Goal: Task Accomplishment & Management: Complete application form

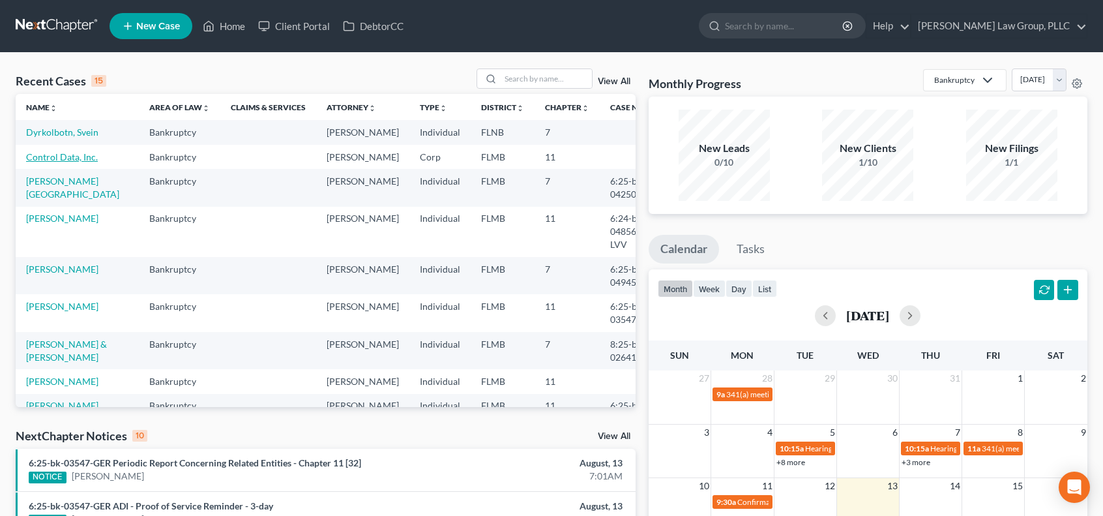
click at [64, 162] on link "Control Data, Inc." at bounding box center [62, 156] width 72 height 11
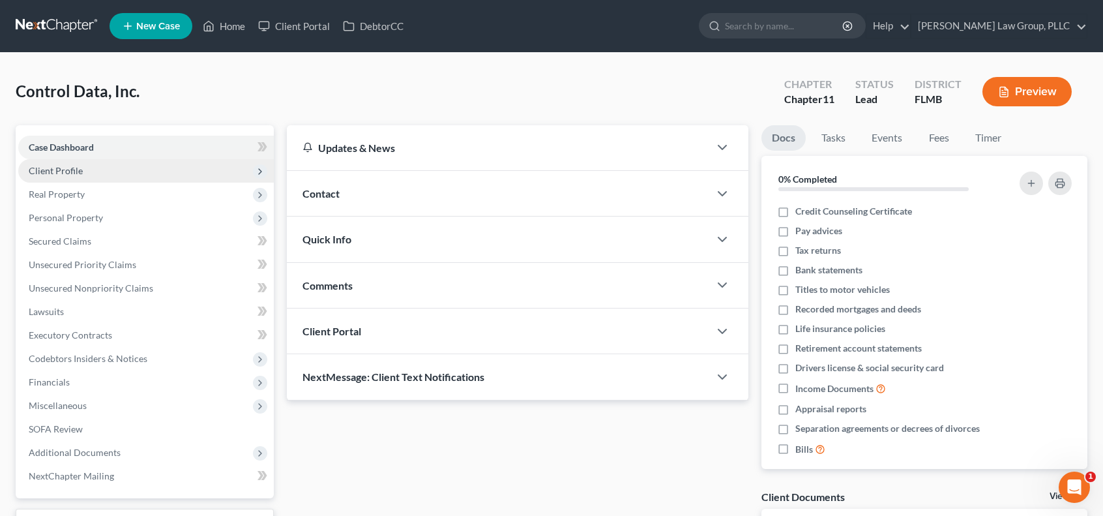
click at [134, 169] on span "Client Profile" at bounding box center [146, 170] width 256 height 23
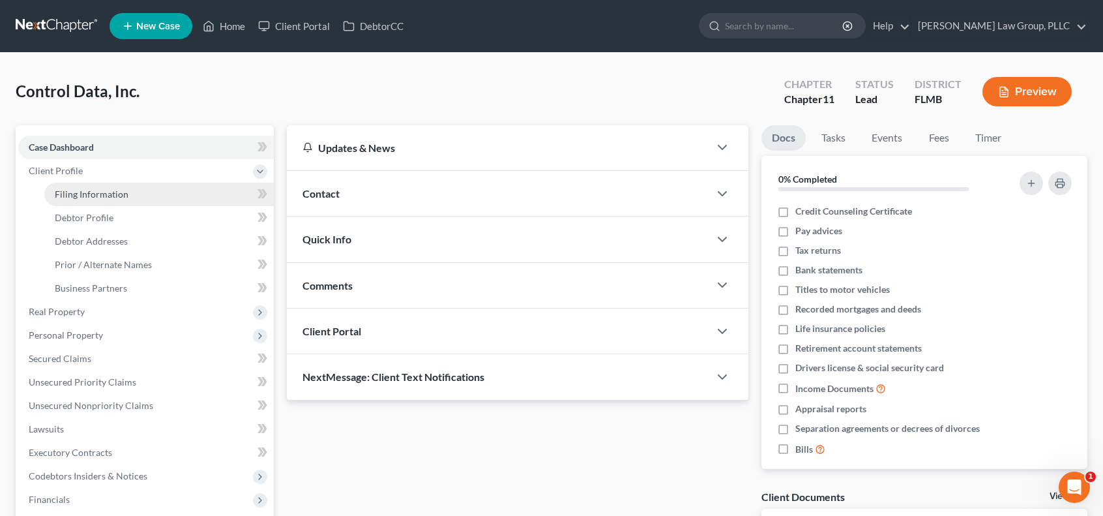
click at [145, 196] on link "Filing Information" at bounding box center [158, 194] width 229 height 23
select select "3"
select select "1"
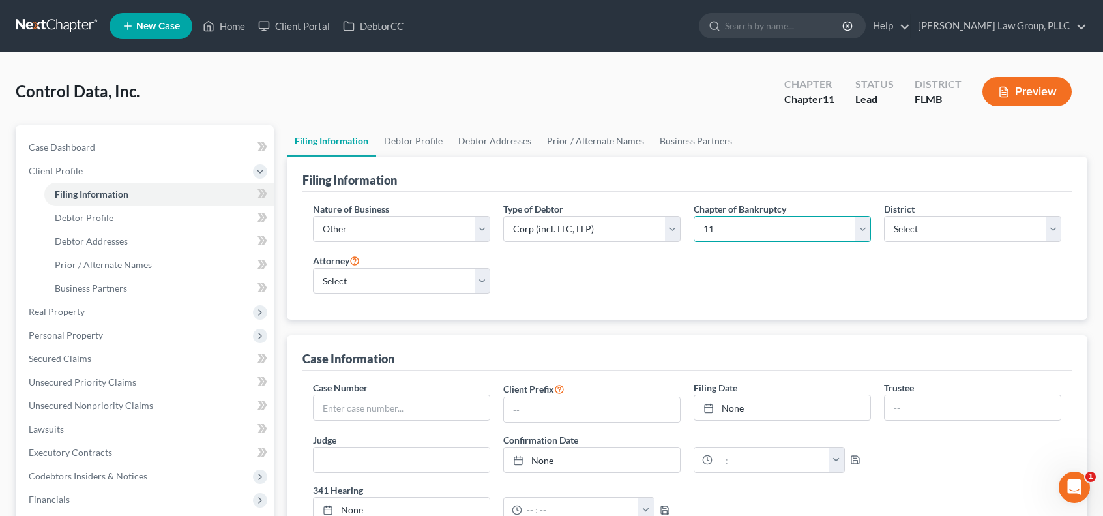
click at [865, 226] on select "Select 7 11 12" at bounding box center [782, 229] width 177 height 26
click at [81, 216] on span "Debtor Profile" at bounding box center [84, 217] width 59 height 11
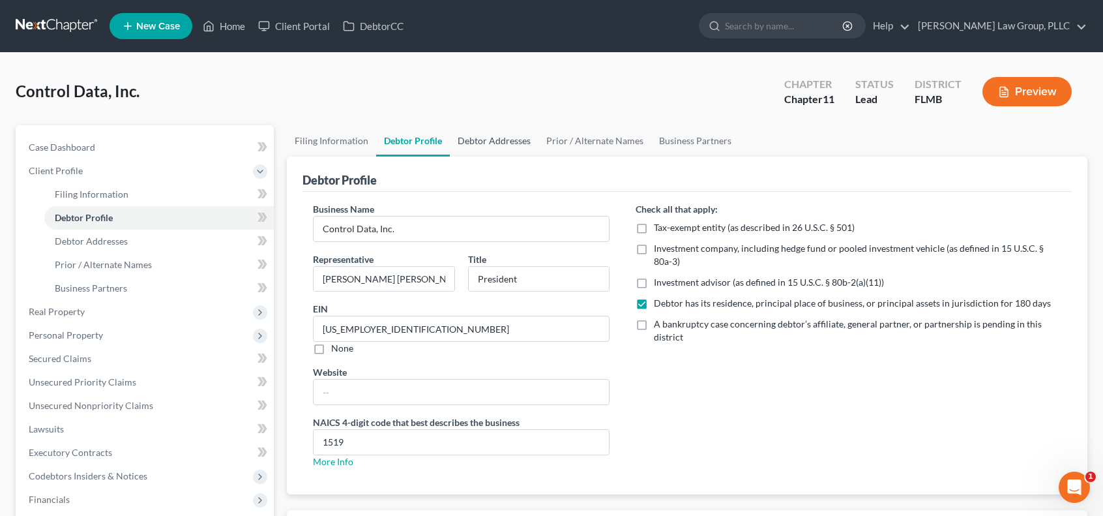
click at [493, 138] on link "Debtor Addresses" at bounding box center [494, 140] width 89 height 31
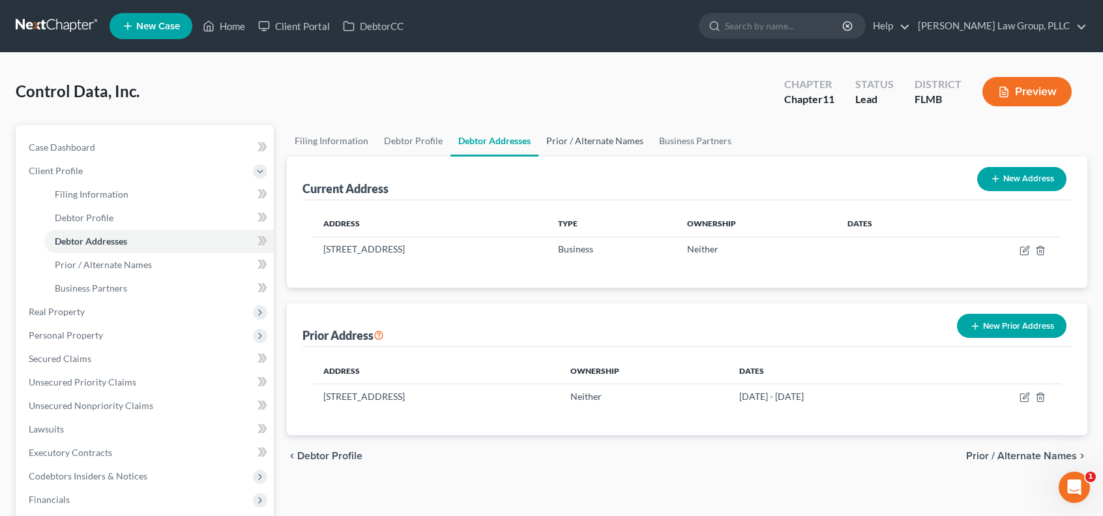
click at [569, 138] on link "Prior / Alternate Names" at bounding box center [595, 140] width 113 height 31
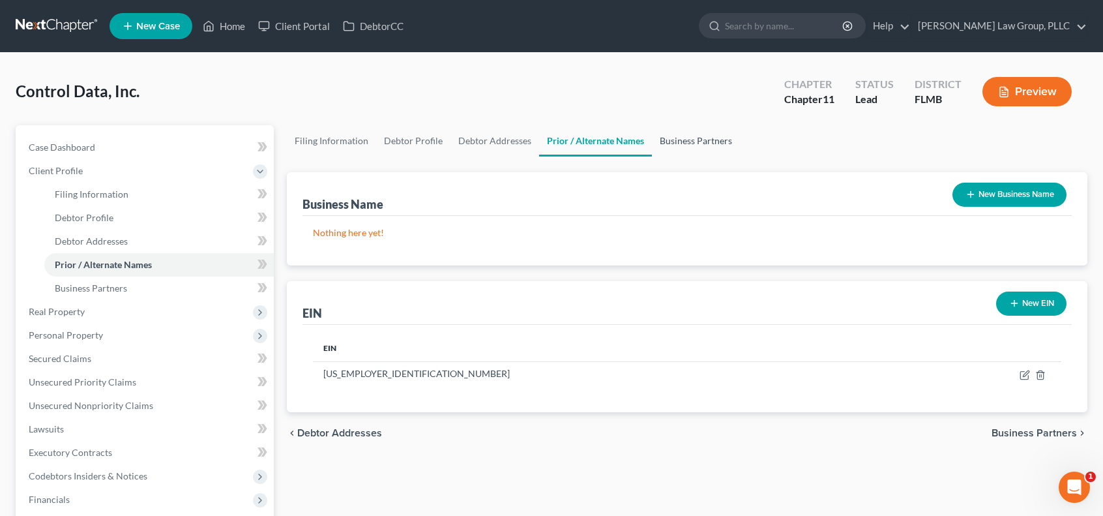
click at [690, 143] on link "Business Partners" at bounding box center [696, 140] width 88 height 31
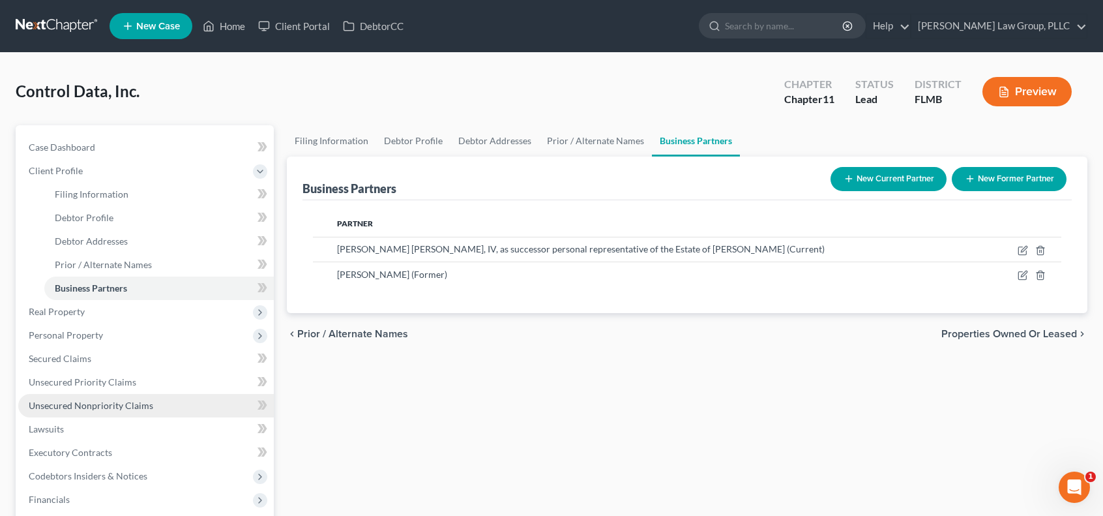
click at [142, 409] on span "Unsecured Nonpriority Claims" at bounding box center [91, 405] width 125 height 11
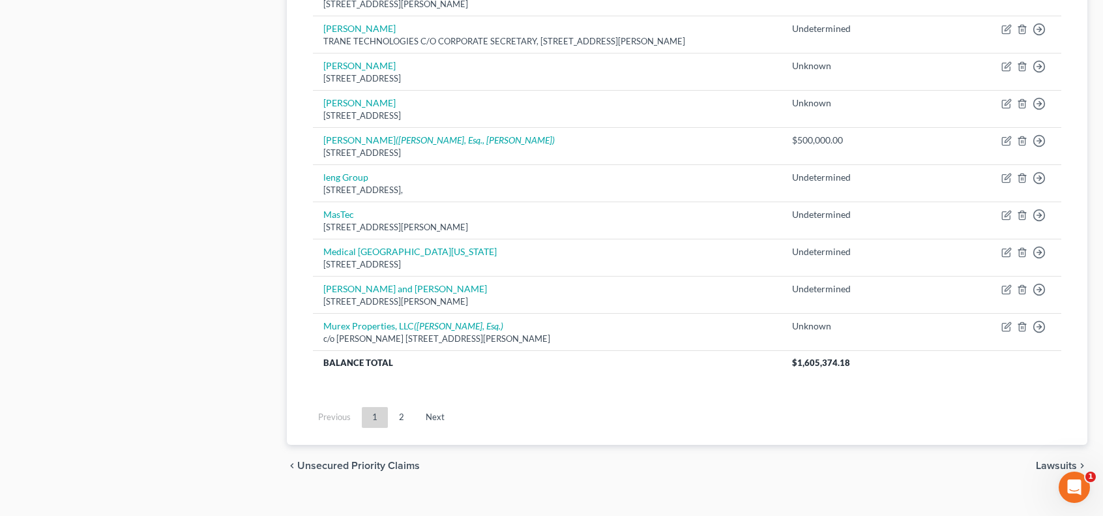
scroll to position [982, 0]
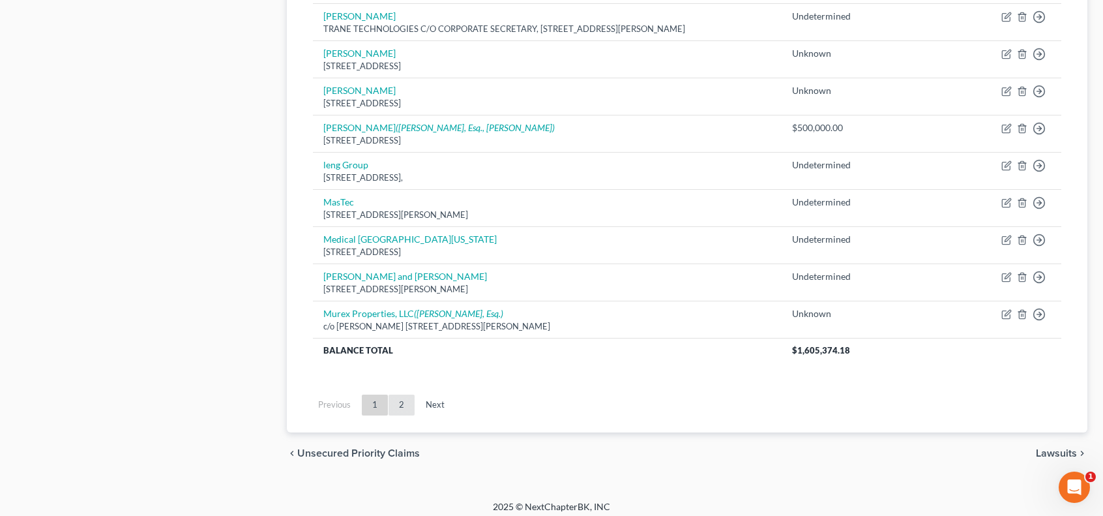
click at [400, 398] on link "2" at bounding box center [402, 404] width 26 height 21
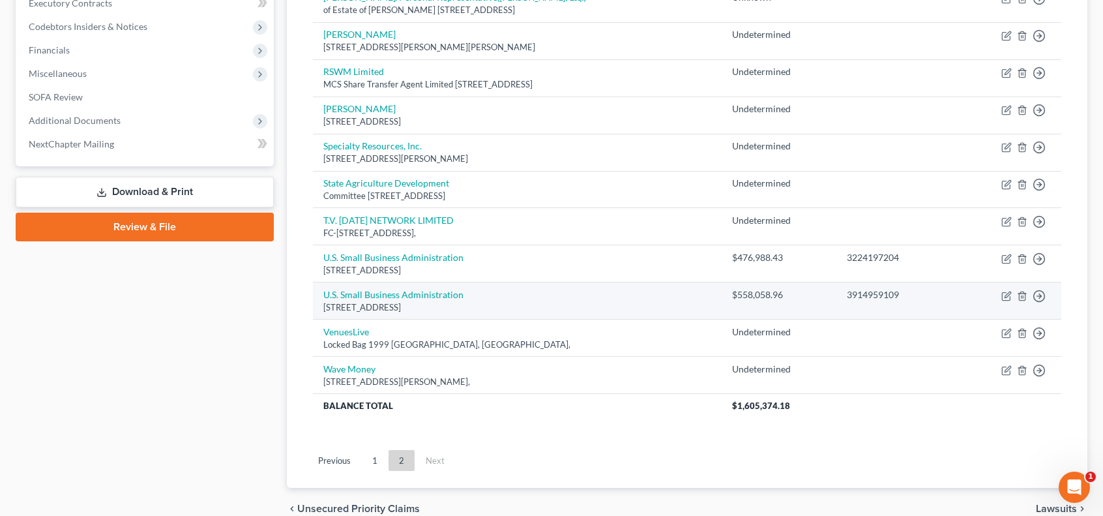
scroll to position [0, 0]
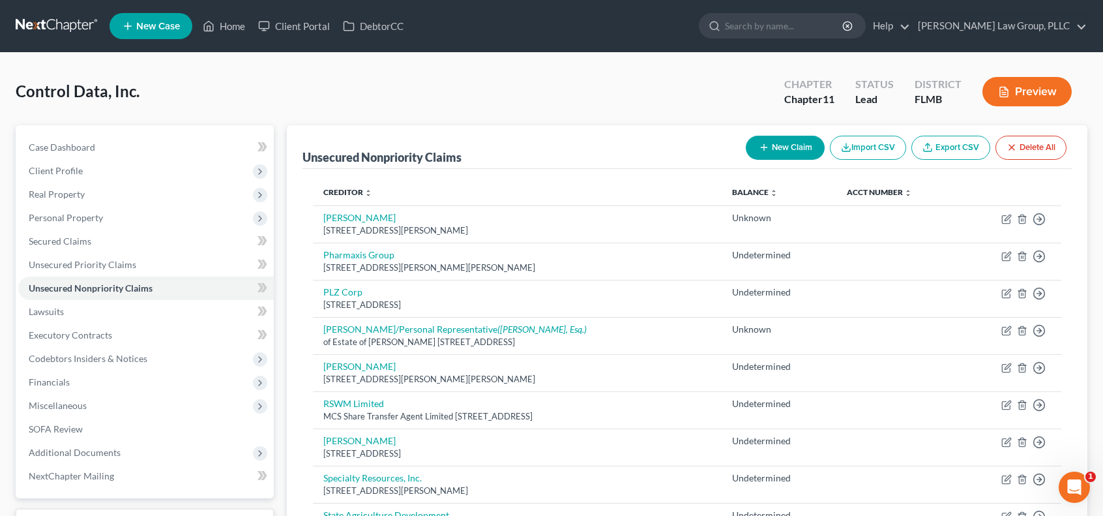
click at [786, 149] on button "New Claim" at bounding box center [785, 148] width 79 height 24
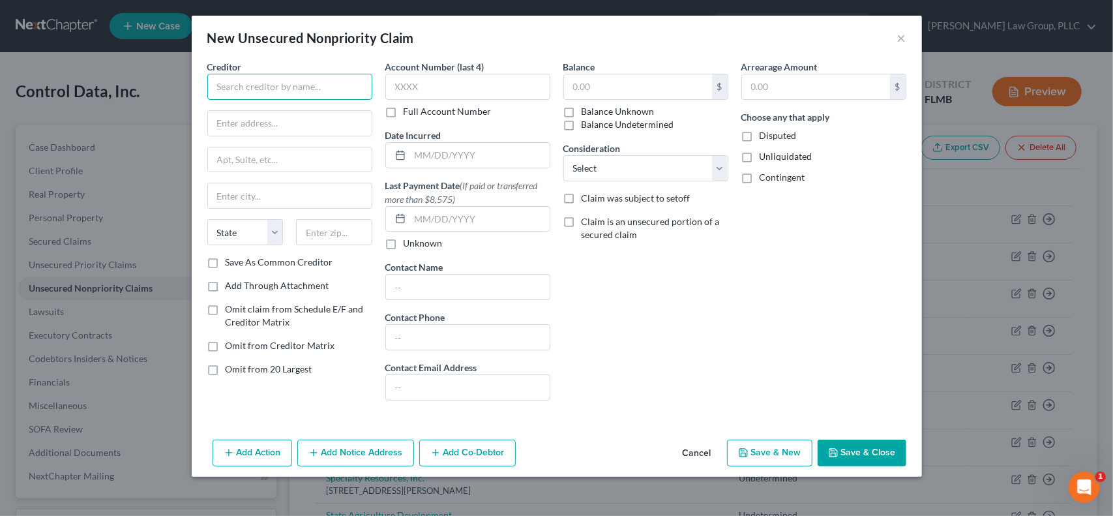
click at [357, 84] on input "text" at bounding box center [289, 87] width 165 height 26
type input "[PERSON_NAME] Design Studio, Inc."
type input "Attn: [PERSON_NAME]"
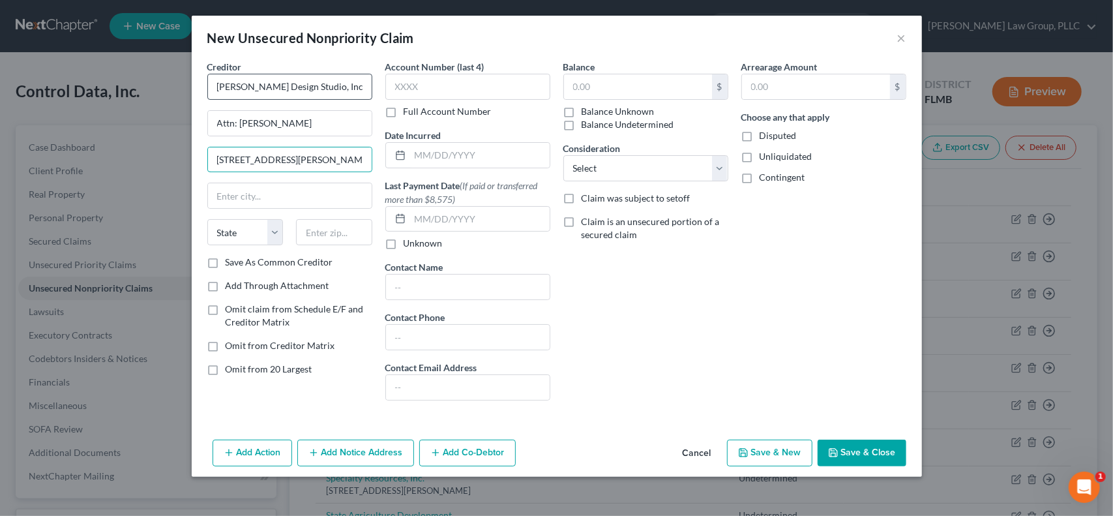
type input "[STREET_ADDRESS][PERSON_NAME]"
type input "30032"
type input "Decatur"
select select "10"
click at [876, 454] on button "Save & Close" at bounding box center [862, 452] width 89 height 27
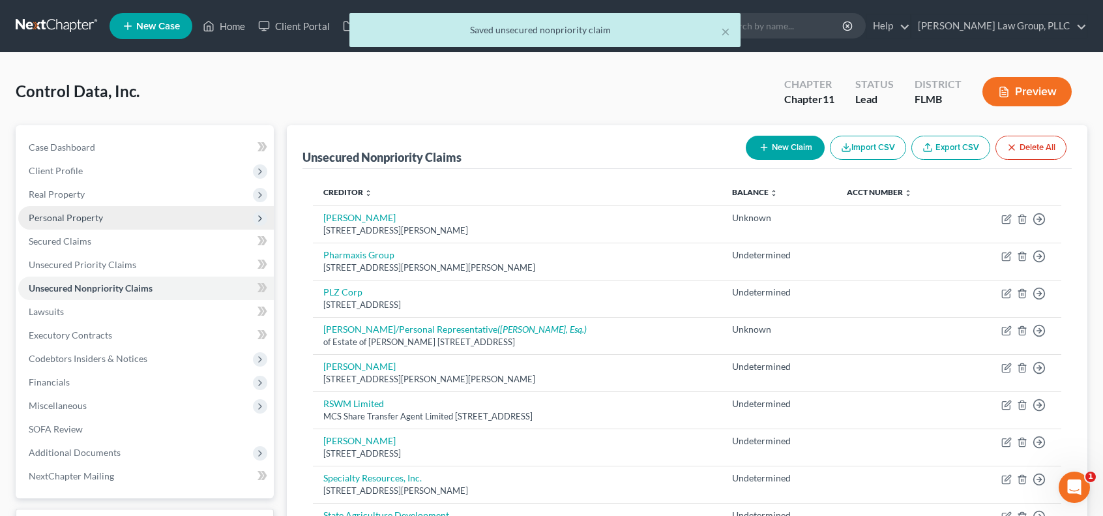
click at [95, 215] on span "Personal Property" at bounding box center [66, 217] width 74 height 11
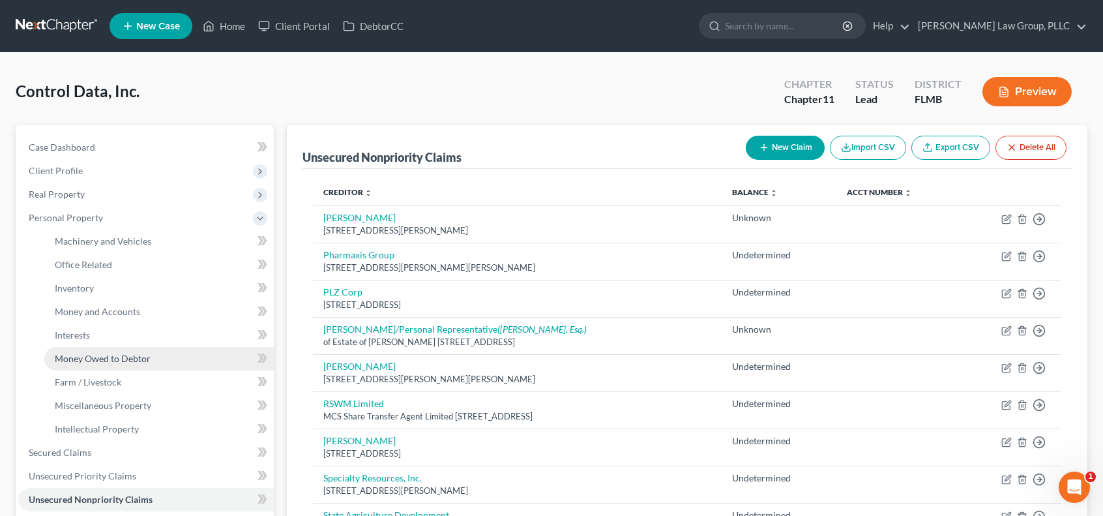
click at [147, 357] on span "Money Owed to Debtor" at bounding box center [103, 358] width 96 height 11
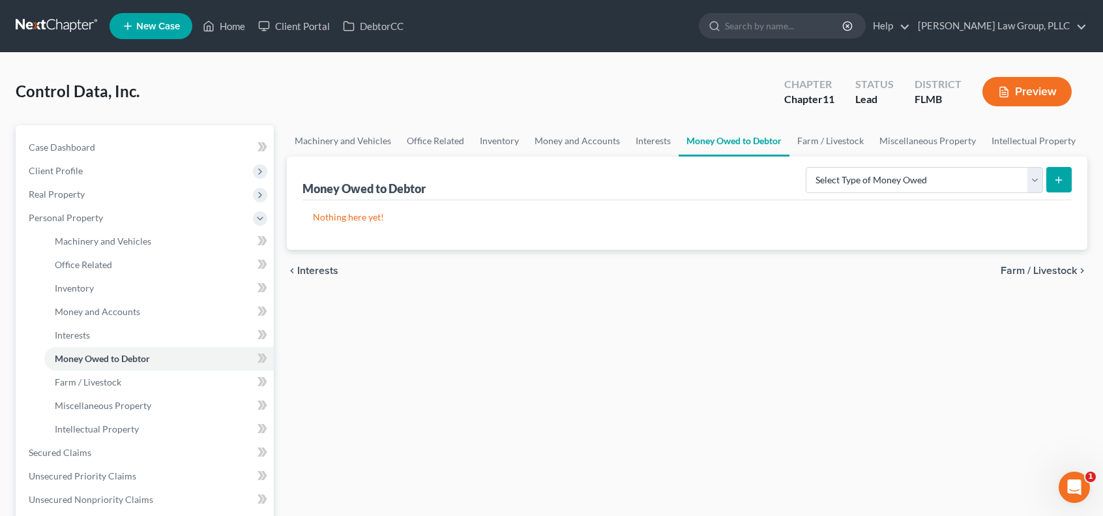
click at [1055, 180] on icon "submit" at bounding box center [1059, 180] width 10 height 10
click at [916, 185] on select "Select Type of Money Owed Accounts Receivable (A/B: 11) Causes of Action Agains…" at bounding box center [924, 180] width 237 height 26
select select "notes_receivable"
click at [809, 167] on select "Select Type of Money Owed Accounts Receivable (A/B: 11) Causes of Action Agains…" at bounding box center [924, 180] width 237 height 26
click at [1059, 178] on line "submit" at bounding box center [1059, 180] width 0 height 6
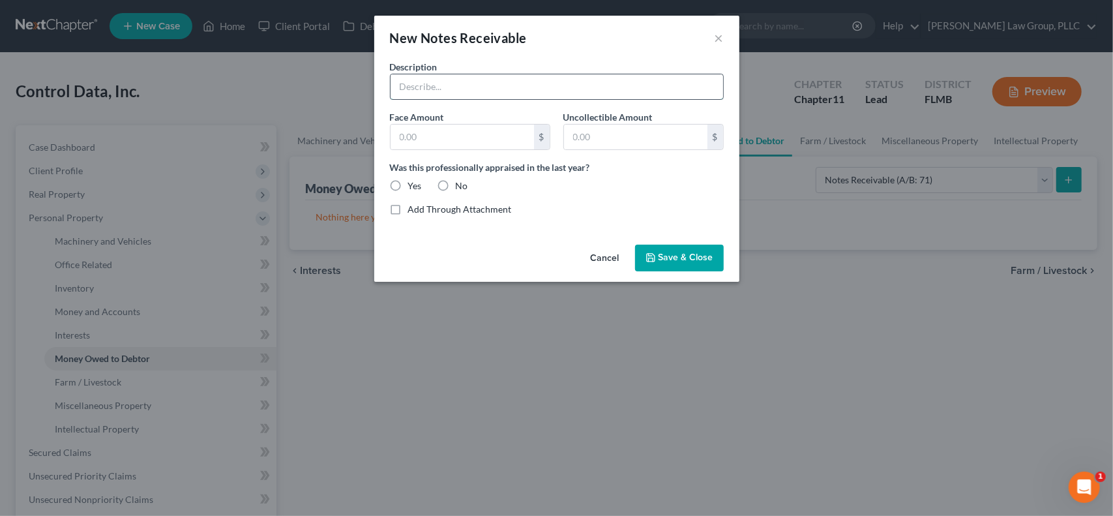
click at [471, 88] on input "text" at bounding box center [557, 86] width 333 height 25
type input "Shareholder loan to [PERSON_NAME]"
type input "435,000"
click at [643, 141] on input "text" at bounding box center [635, 137] width 143 height 25
type input "435,000"
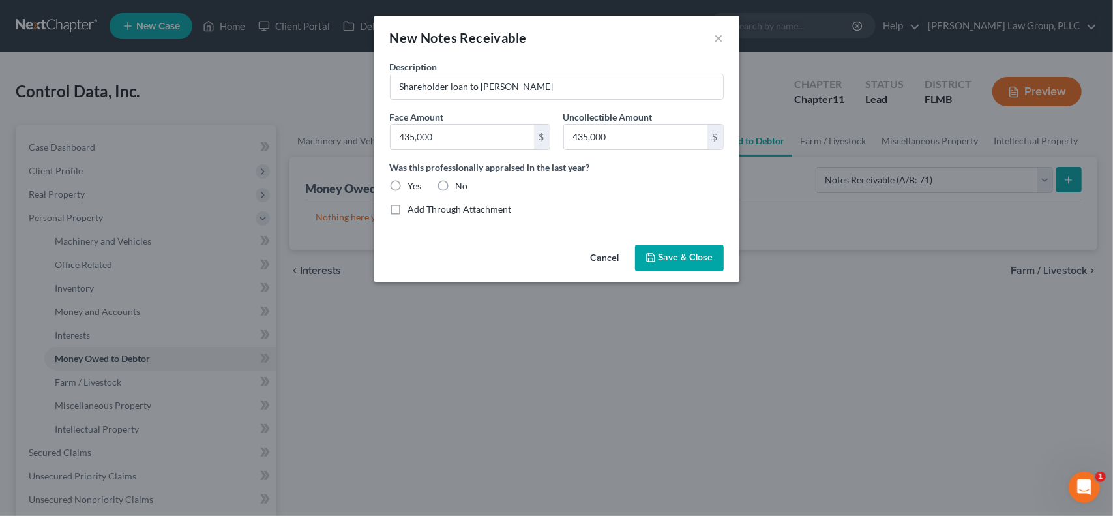
click at [456, 183] on label "No" at bounding box center [462, 185] width 12 height 13
click at [461, 183] on input "No" at bounding box center [465, 183] width 8 height 8
radio input "true"
click at [673, 256] on span "Save & Close" at bounding box center [685, 257] width 55 height 11
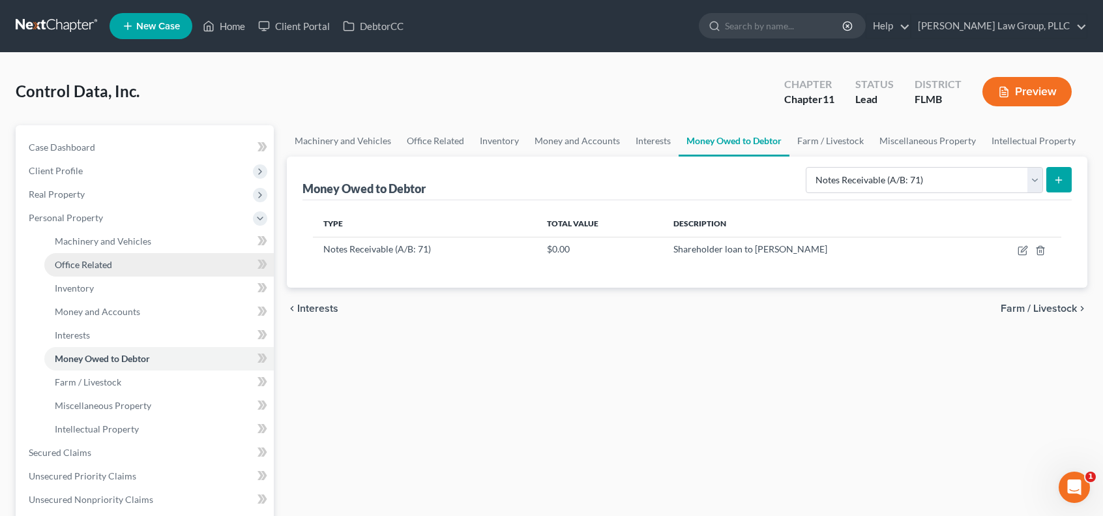
scroll to position [217, 0]
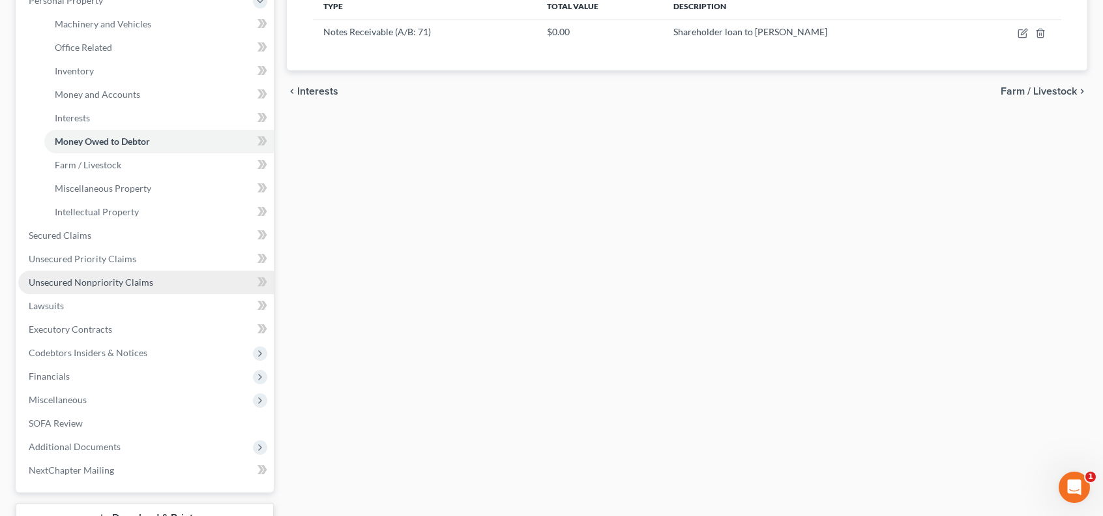
click at [149, 282] on span "Unsecured Nonpriority Claims" at bounding box center [91, 281] width 125 height 11
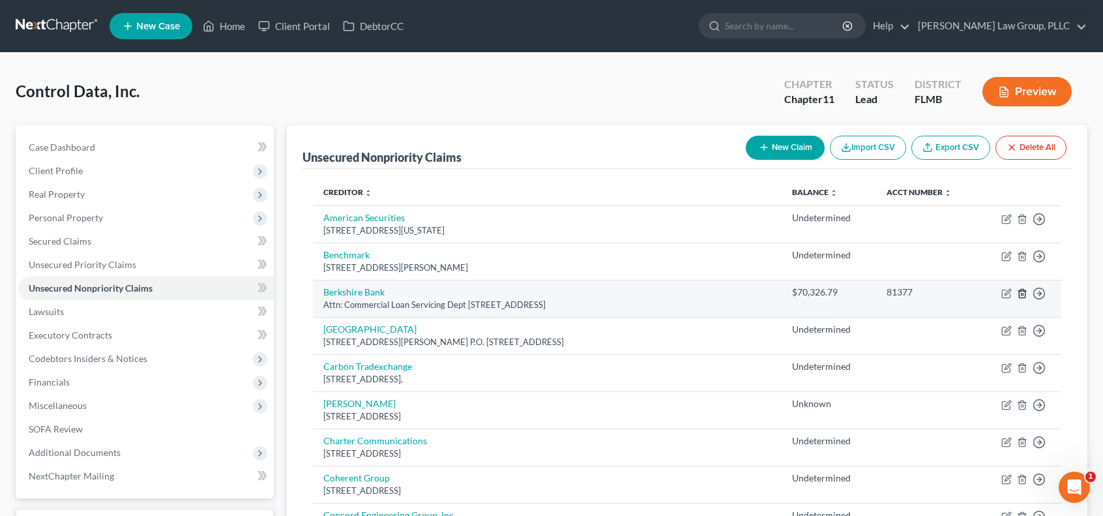
click at [1022, 294] on line "button" at bounding box center [1022, 294] width 0 height 3
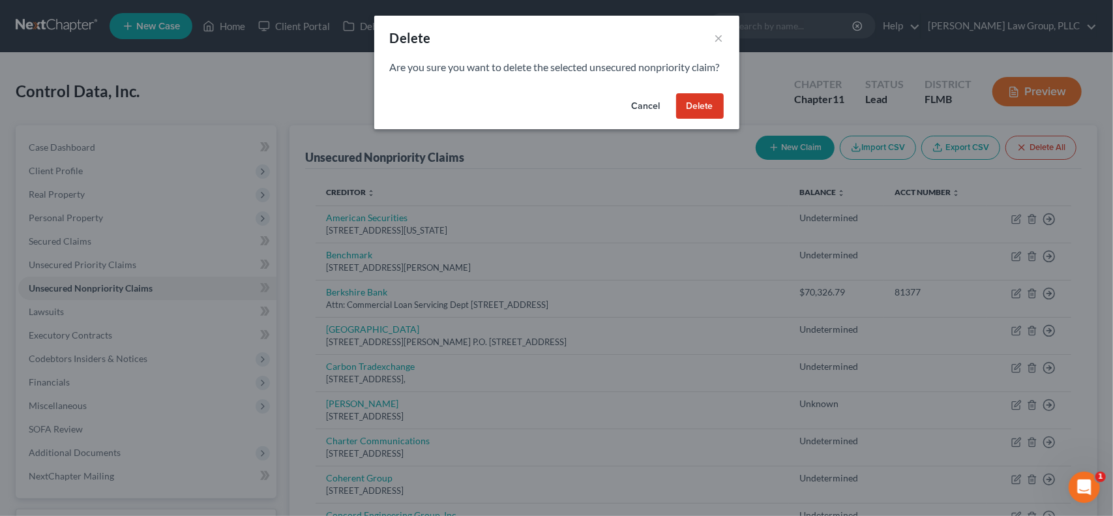
click at [708, 119] on button "Delete" at bounding box center [700, 106] width 48 height 26
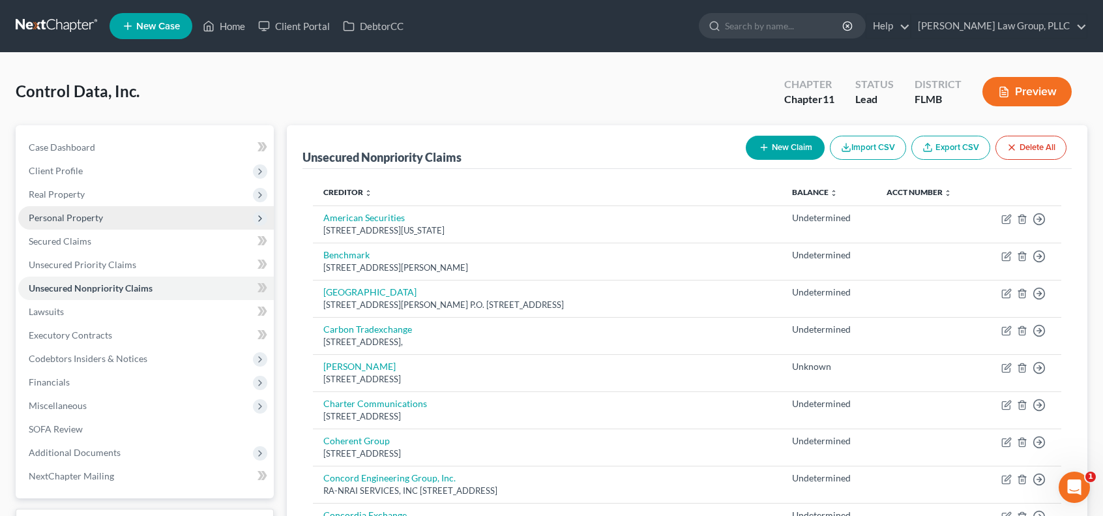
click at [116, 217] on span "Personal Property" at bounding box center [146, 217] width 256 height 23
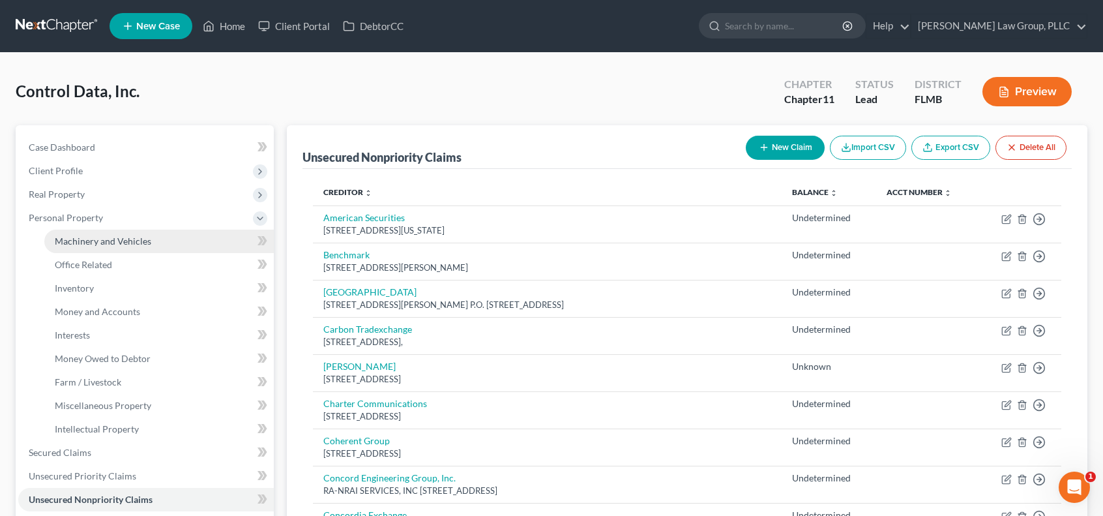
click at [160, 248] on link "Machinery and Vehicles" at bounding box center [158, 240] width 229 height 23
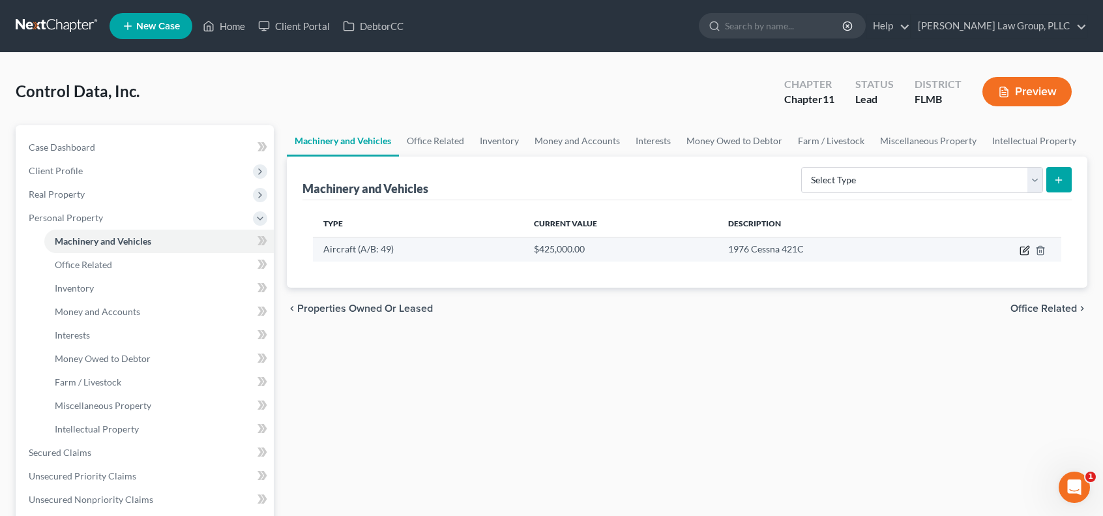
click at [1023, 249] on icon "button" at bounding box center [1025, 250] width 10 height 10
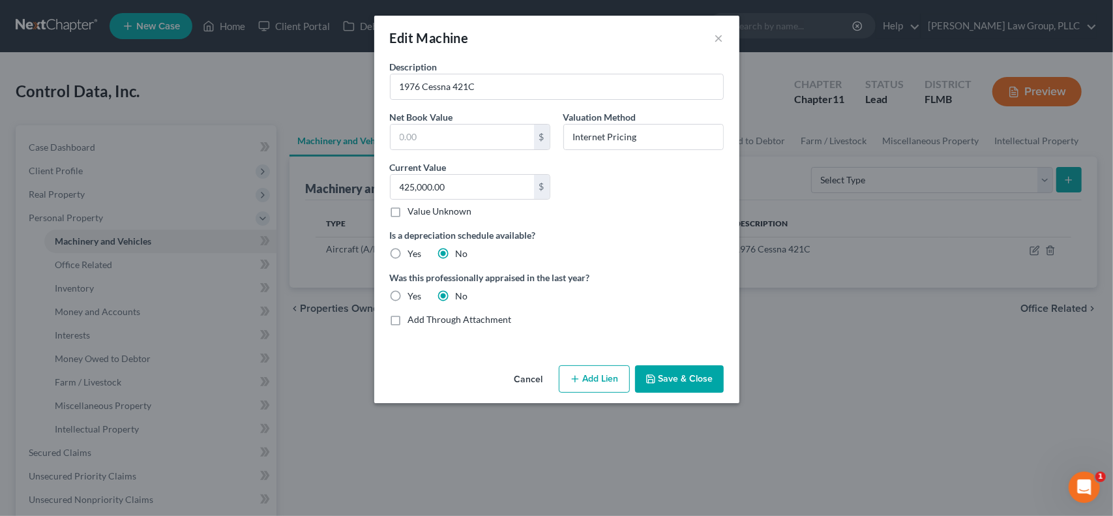
click at [408, 211] on label "Value Unknown" at bounding box center [440, 211] width 64 height 13
click at [413, 211] on input "Value Unknown" at bounding box center [417, 209] width 8 height 8
checkbox input "true"
type input "0.00"
drag, startPoint x: 681, startPoint y: 140, endPoint x: 514, endPoint y: 138, distance: 166.3
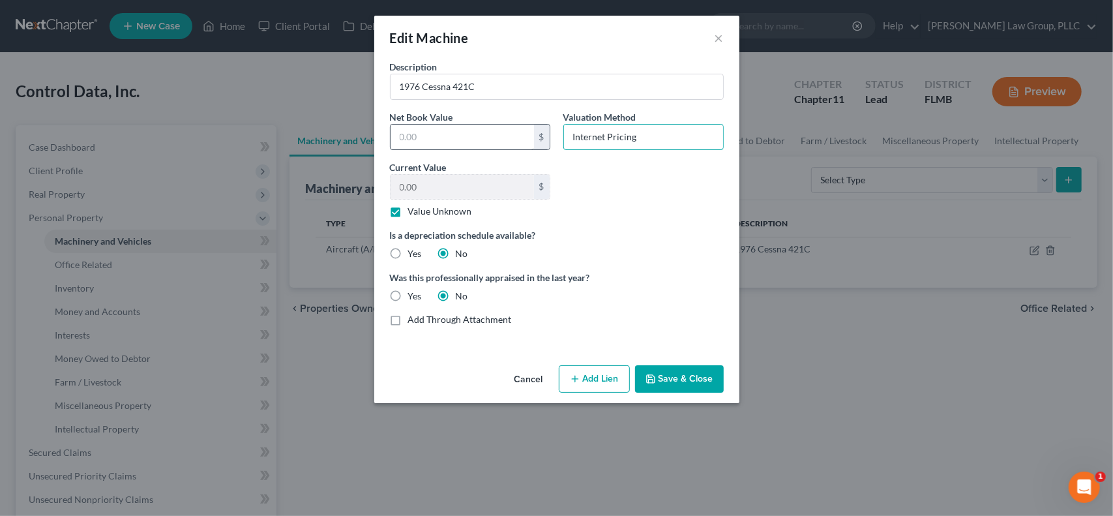
click at [517, 138] on div "Description 1976 Cessna 421C Net Book Value $ Valuation Method Internet Pricing…" at bounding box center [556, 198] width 347 height 276
click at [670, 379] on button "Save & Close" at bounding box center [679, 378] width 89 height 27
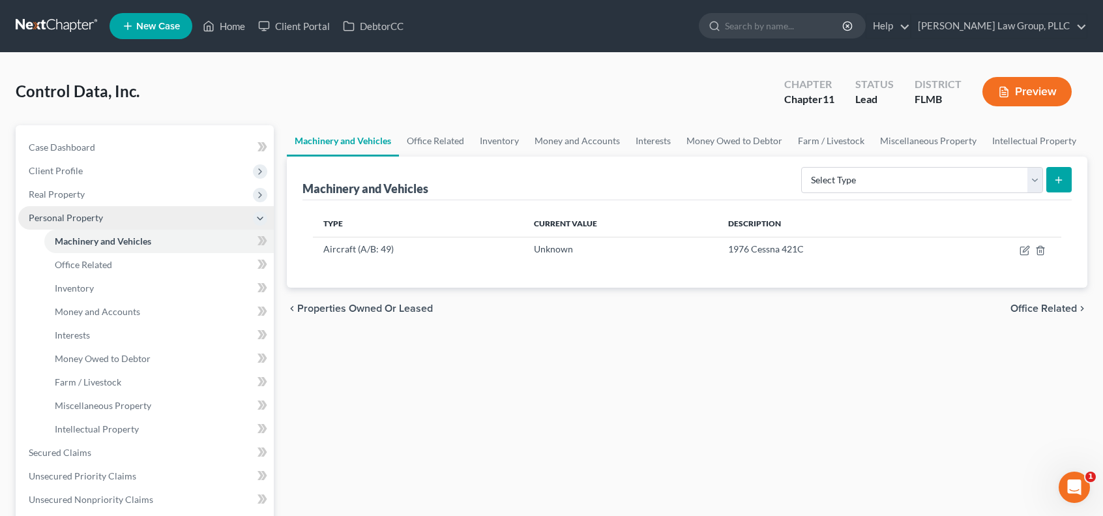
click at [265, 214] on icon at bounding box center [260, 218] width 10 height 10
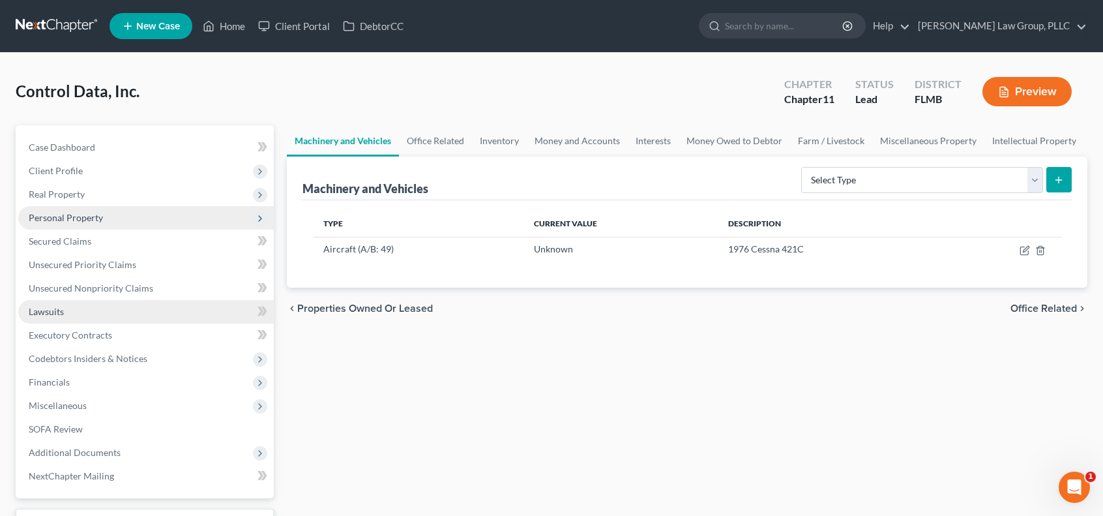
click at [123, 314] on link "Lawsuits" at bounding box center [146, 311] width 256 height 23
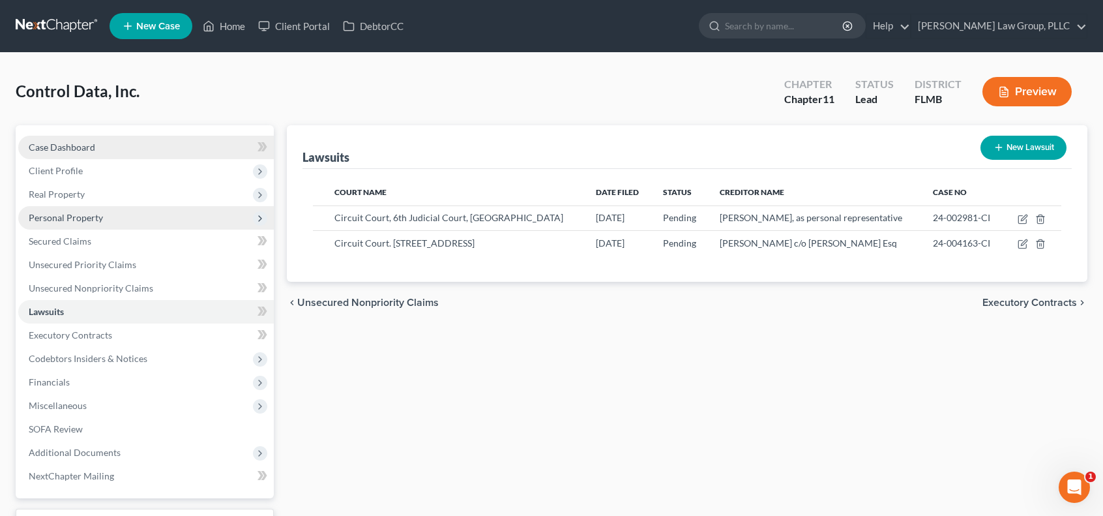
click at [134, 149] on link "Case Dashboard" at bounding box center [146, 147] width 256 height 23
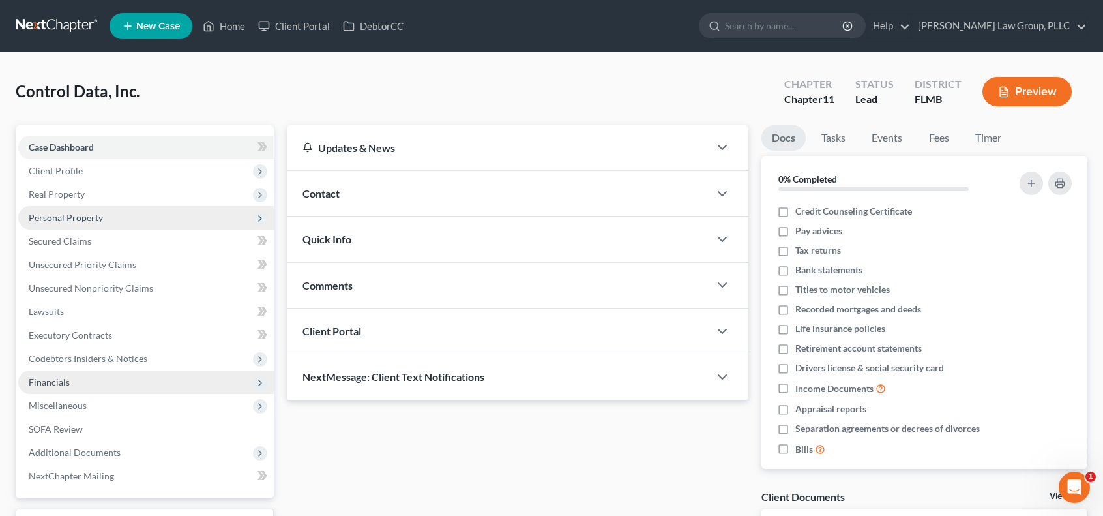
click at [103, 385] on span "Financials" at bounding box center [146, 381] width 256 height 23
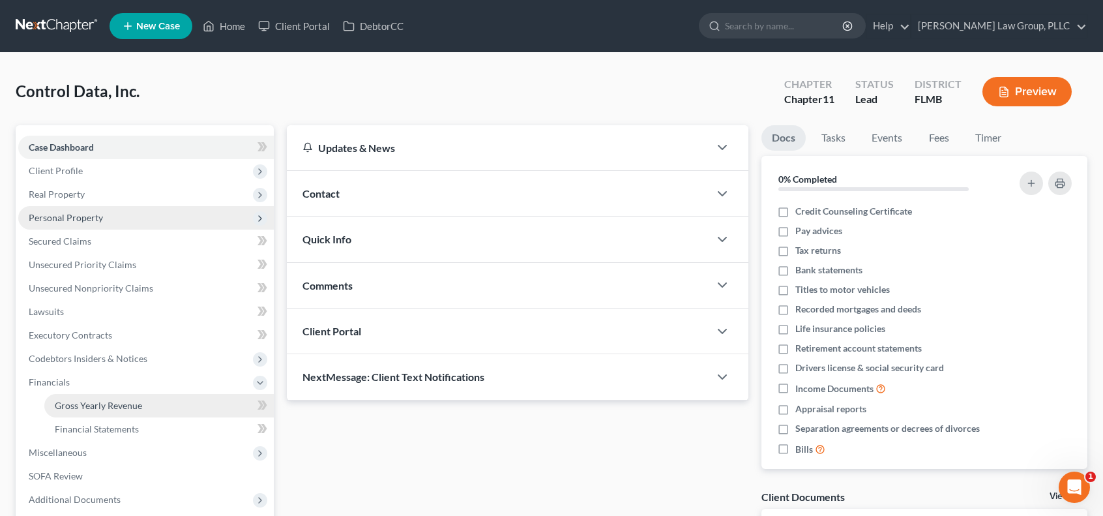
click at [129, 409] on span "Gross Yearly Revenue" at bounding box center [98, 405] width 87 height 11
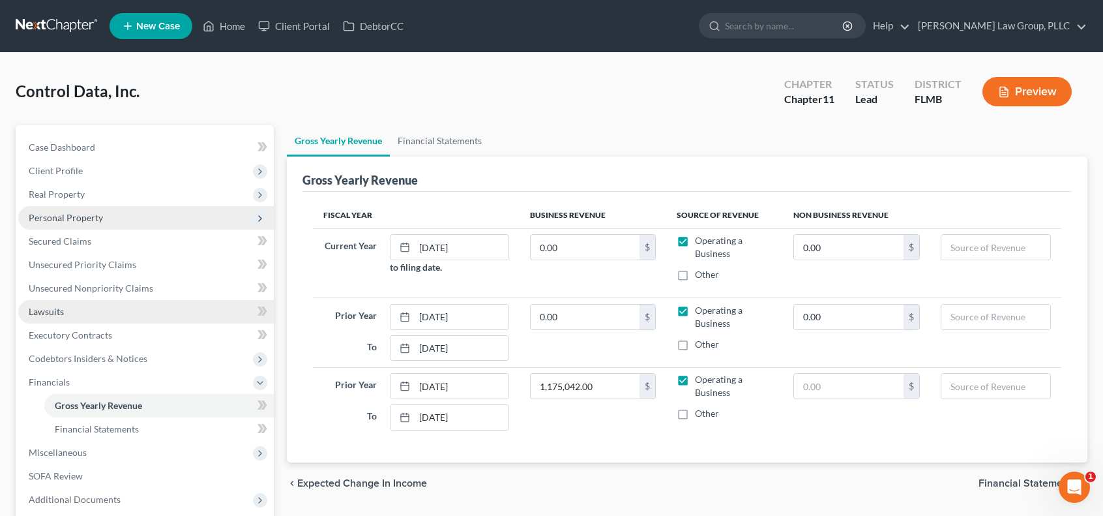
click at [98, 315] on link "Lawsuits" at bounding box center [146, 311] width 256 height 23
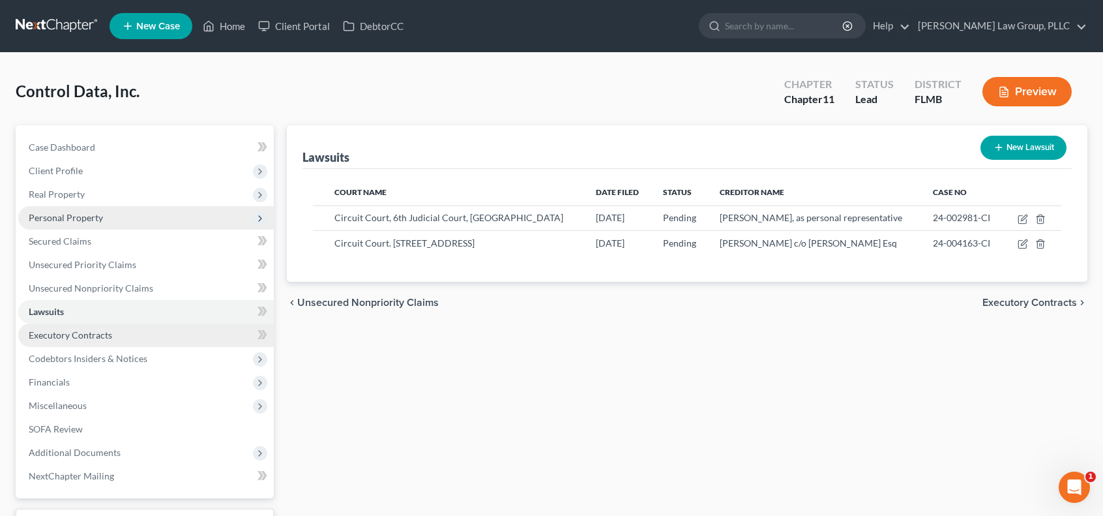
click at [108, 337] on span "Executory Contracts" at bounding box center [70, 334] width 83 height 11
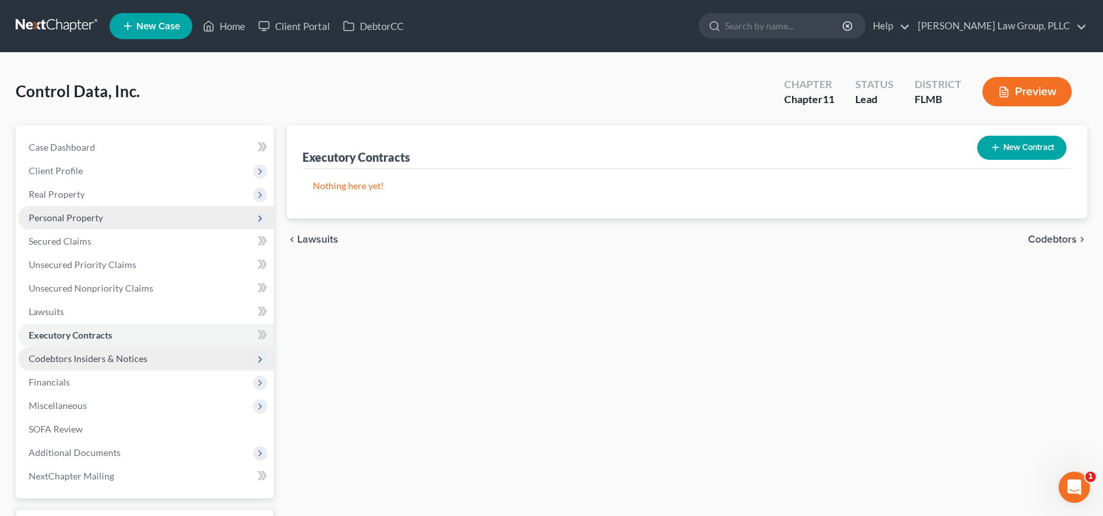
click at [132, 364] on span "Codebtors Insiders & Notices" at bounding box center [146, 358] width 256 height 23
click at [122, 363] on span "Codebtors Insiders & Notices" at bounding box center [88, 358] width 119 height 11
click at [125, 340] on link "Executory Contracts" at bounding box center [146, 334] width 256 height 23
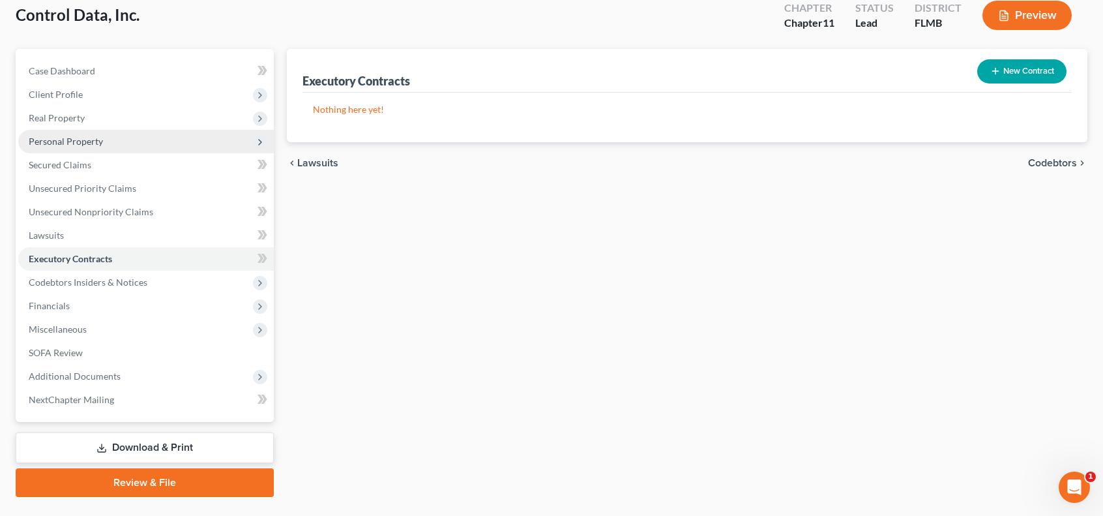
scroll to position [105, 0]
